Goal: Information Seeking & Learning: Find specific fact

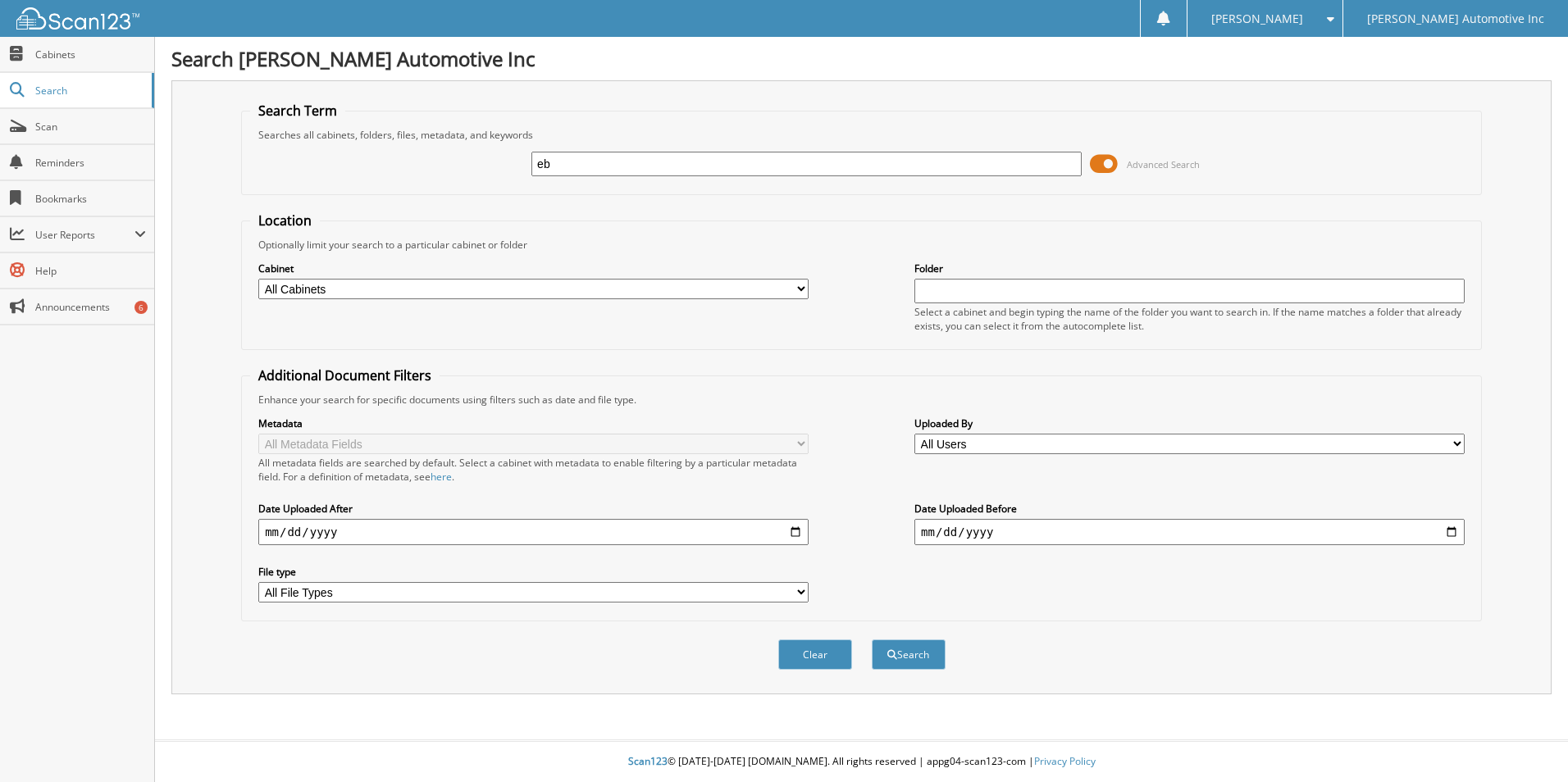
type input "e"
type input "EBC122B472"
click at [872, 640] on button "Search" at bounding box center [908, 654] width 73 height 30
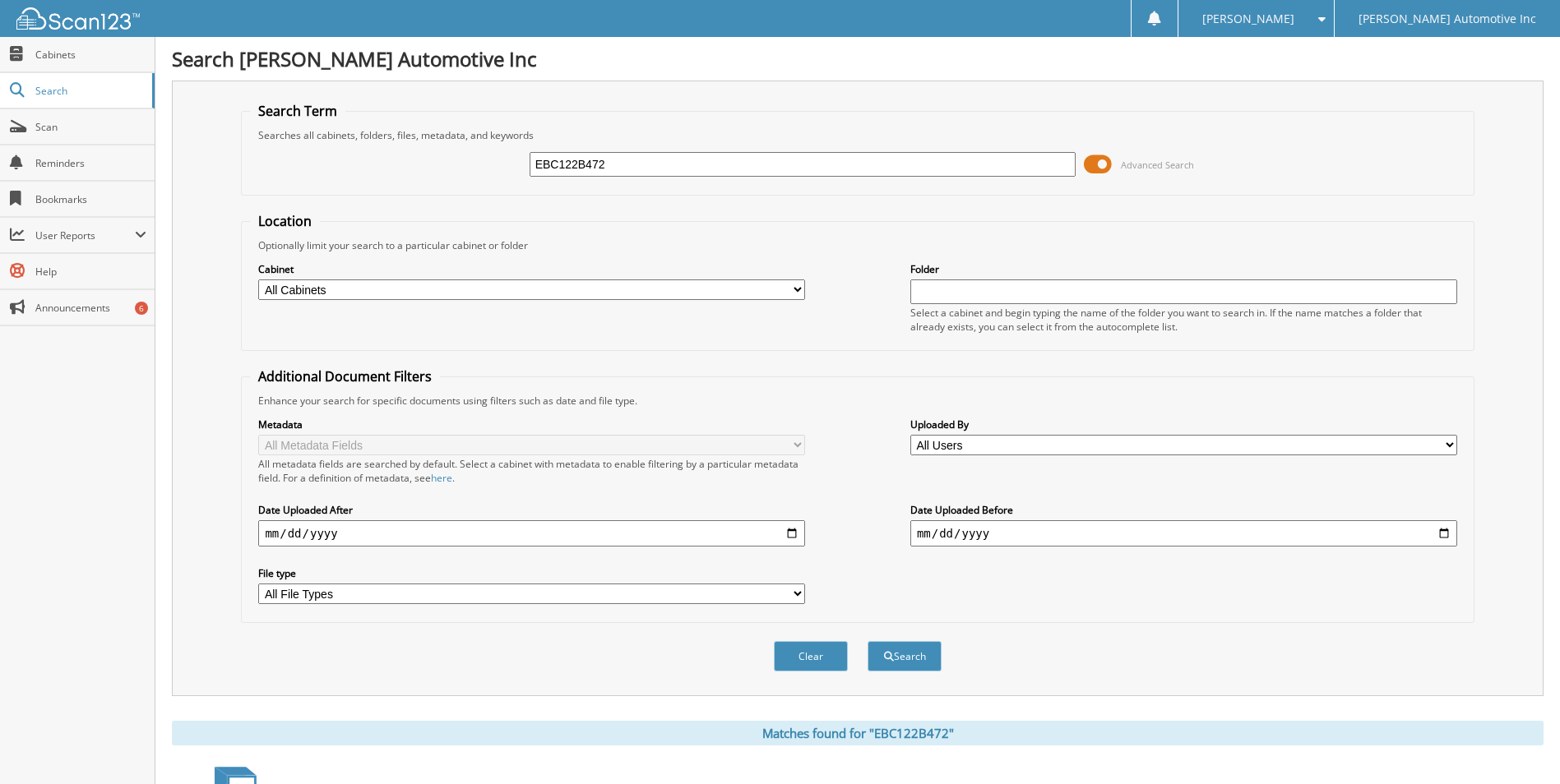
scroll to position [199, 0]
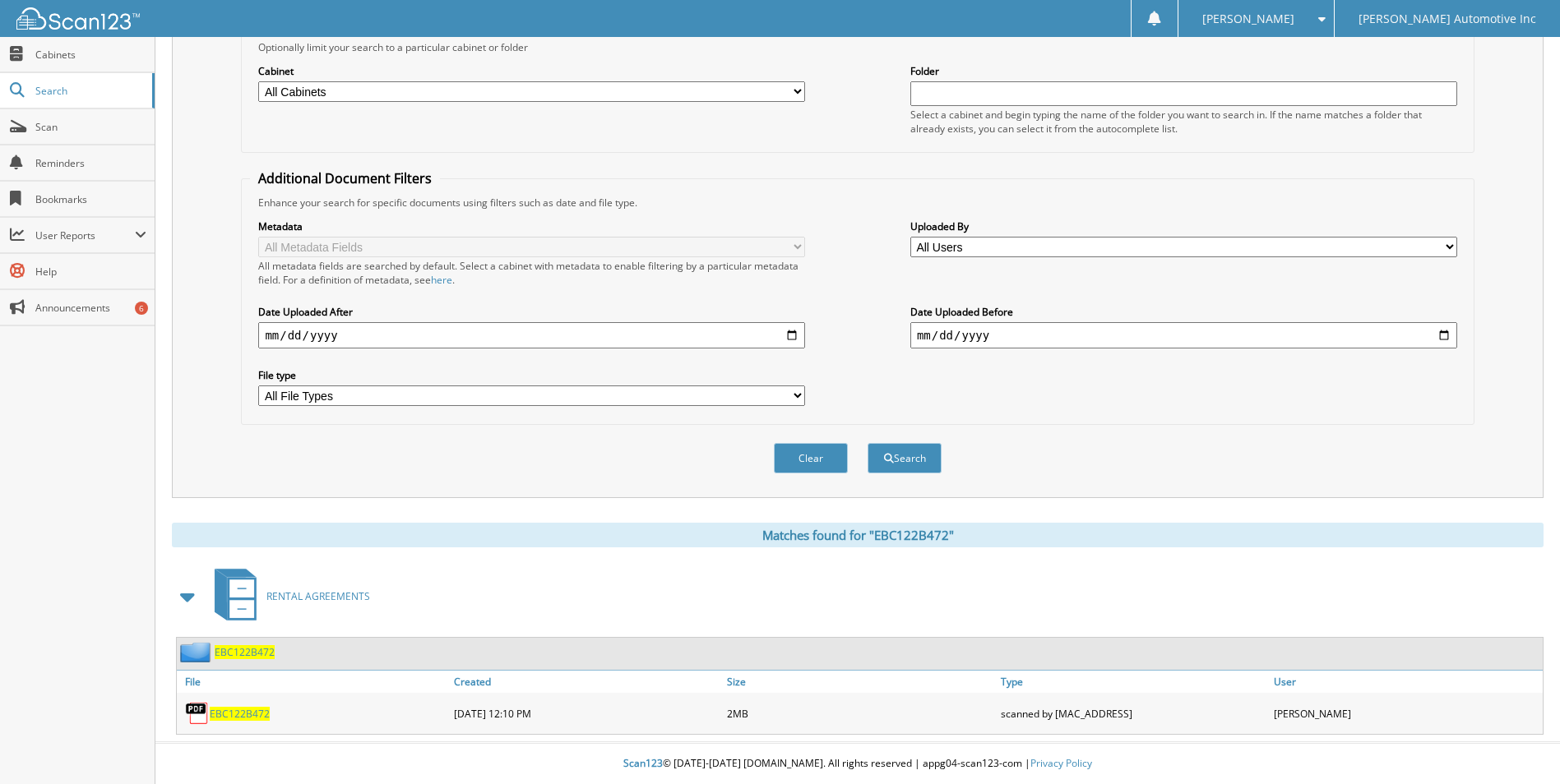
click at [226, 715] on span "EBC122B472" at bounding box center [239, 713] width 60 height 14
click at [202, 715] on img at bounding box center [197, 713] width 25 height 25
click at [197, 708] on img at bounding box center [197, 713] width 25 height 25
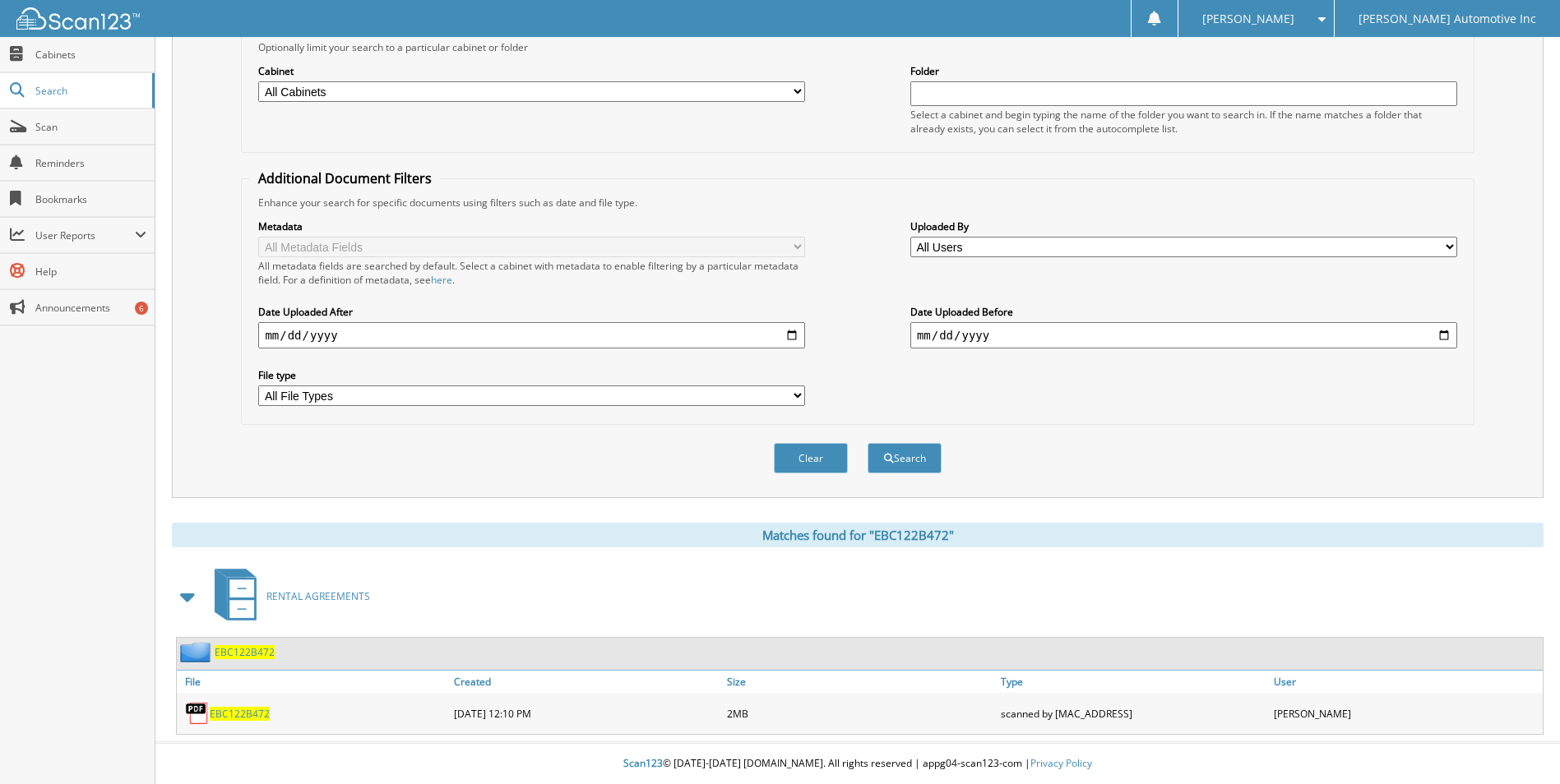
click at [242, 716] on span "EBC122B472" at bounding box center [239, 713] width 60 height 14
click at [220, 659] on span "EBC122B472" at bounding box center [244, 651] width 60 height 14
